Goal: Task Accomplishment & Management: Manage account settings

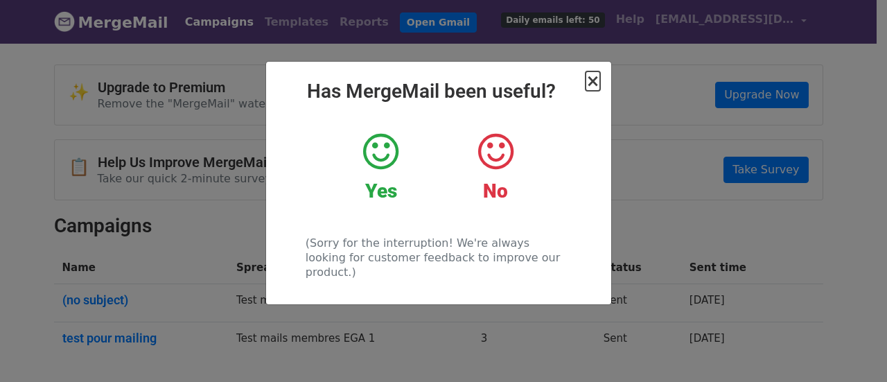
click at [592, 82] on span "×" at bounding box center [593, 80] width 14 height 19
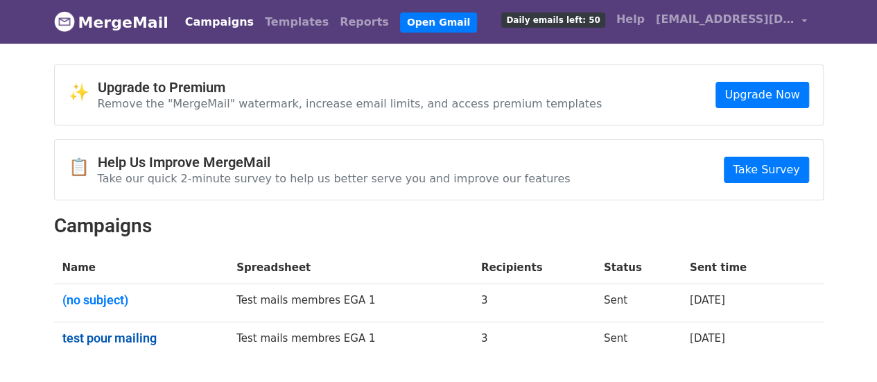
click at [134, 335] on link "test pour mailing" at bounding box center [141, 338] width 158 height 15
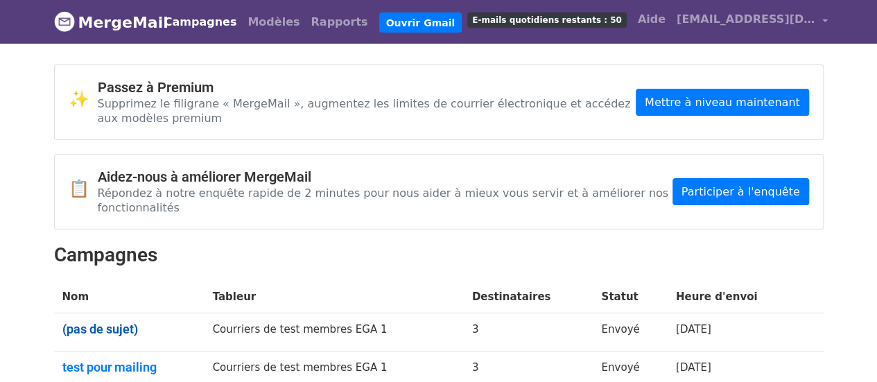
click at [134, 322] on font "(pas de sujet)" at bounding box center [100, 329] width 76 height 15
